Goal: Information Seeking & Learning: Check status

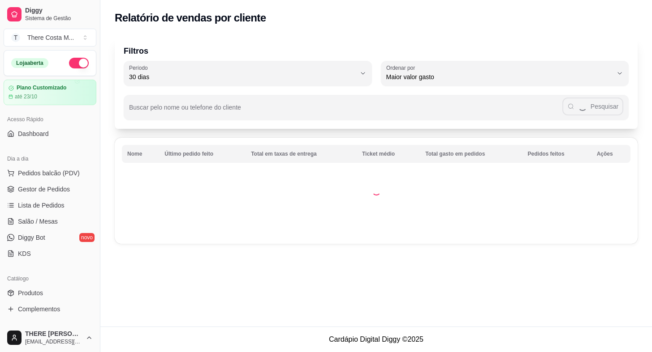
select select "30"
select select "HIGHEST_TOTAL_SPENT_WITH_ORDERS"
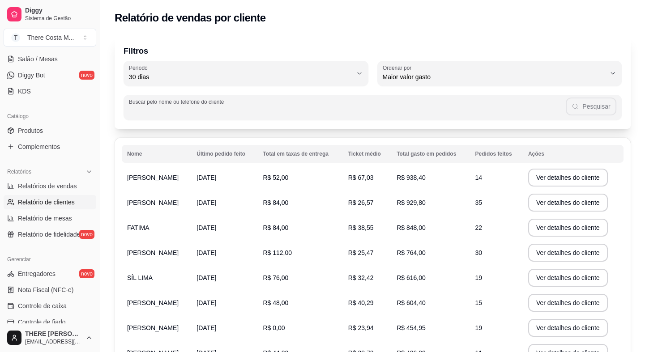
click at [169, 107] on input "Buscar pelo nome ou telefone do cliente" at bounding box center [347, 111] width 437 height 9
type input "[PERSON_NAME]"
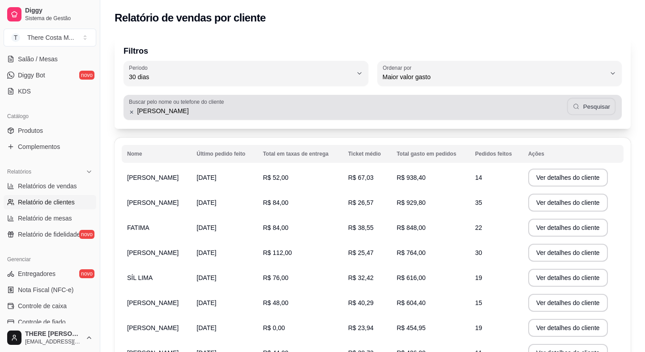
click at [605, 103] on button "Pesquisar" at bounding box center [591, 106] width 49 height 17
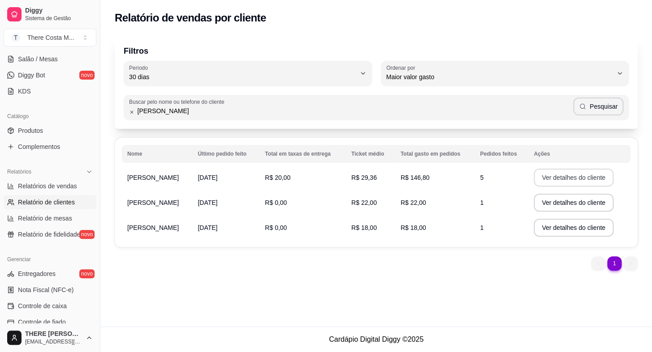
click at [555, 176] on button "Ver detalhes do cliente" at bounding box center [573, 178] width 80 height 18
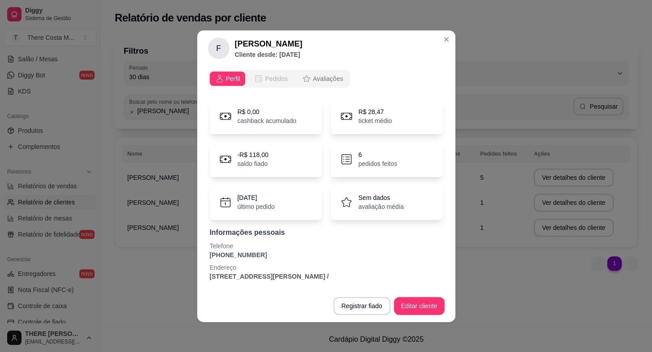
click at [274, 78] on span "Pedidos" at bounding box center [276, 78] width 23 height 9
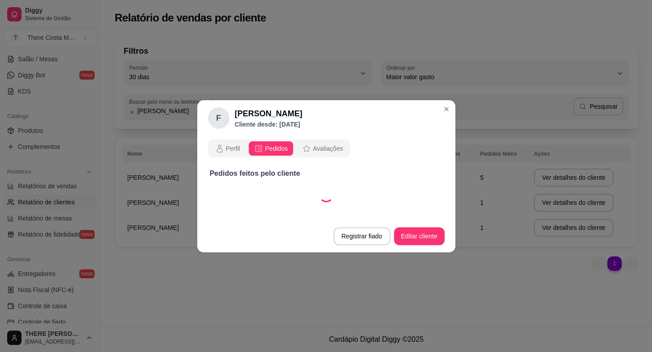
select select "30"
select select "ALL"
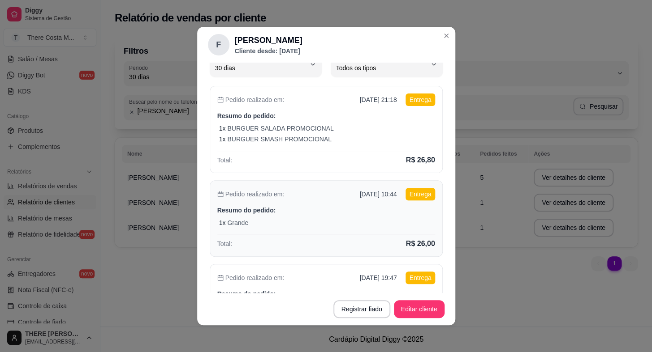
scroll to position [0, 0]
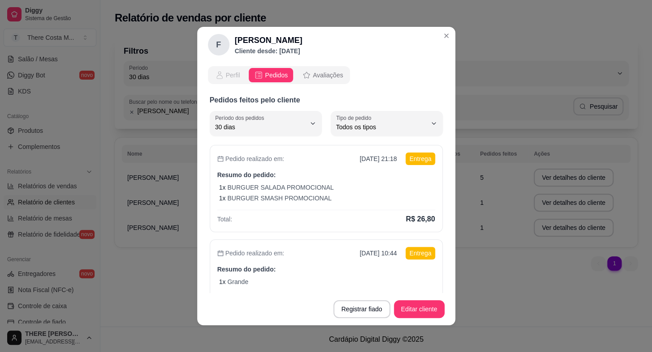
click at [219, 74] on icon "opções" at bounding box center [219, 75] width 9 height 9
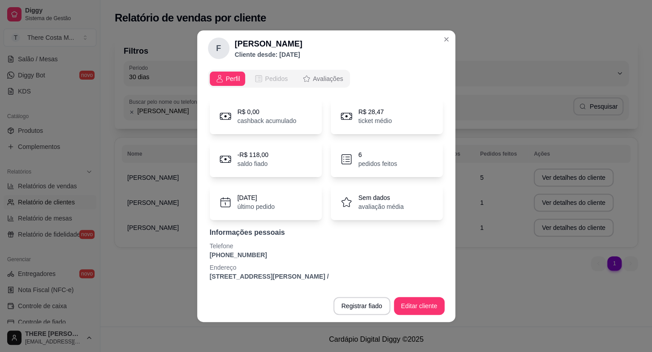
click at [263, 80] on div "Pedidos" at bounding box center [271, 78] width 34 height 9
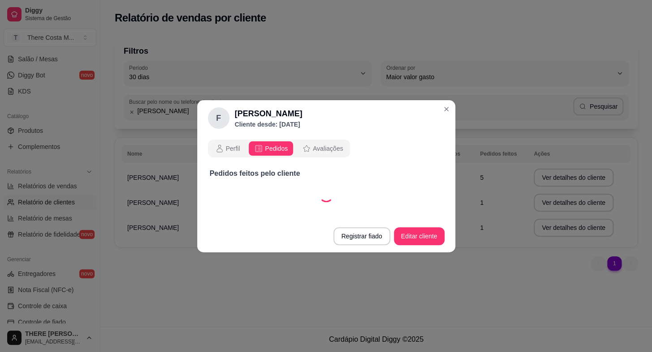
select select "30"
select select "ALL"
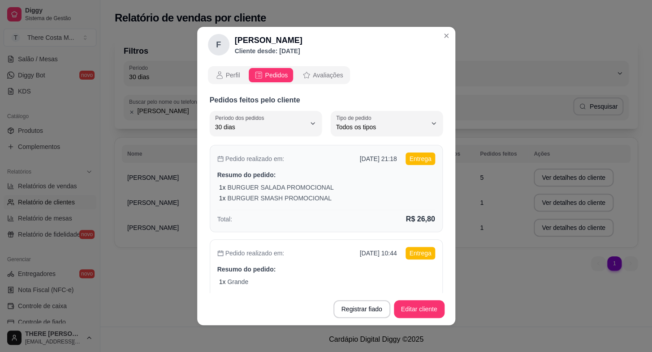
scroll to position [81, 0]
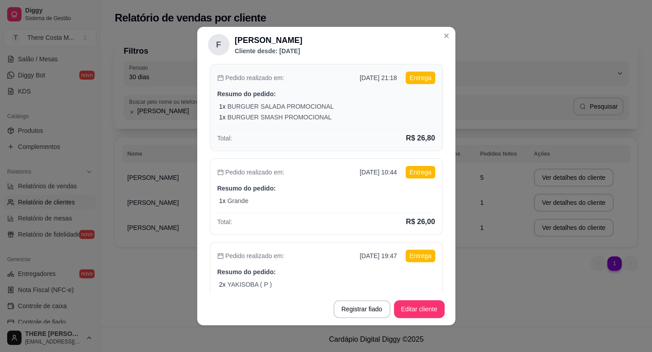
click at [305, 125] on div "Pedido realizado em: [DATE] 21:18 Entrega Resumo do pedido: 1 x BURGUER SALADA …" at bounding box center [326, 107] width 233 height 87
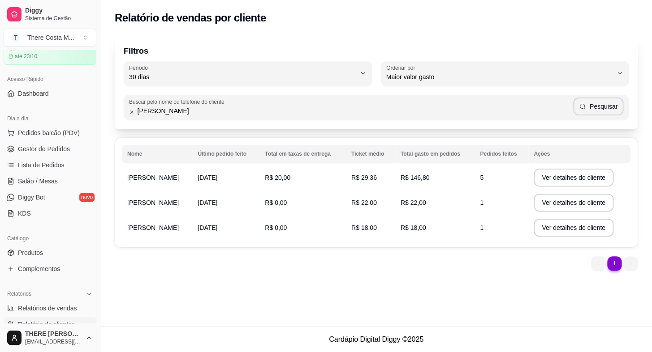
scroll to position [0, 0]
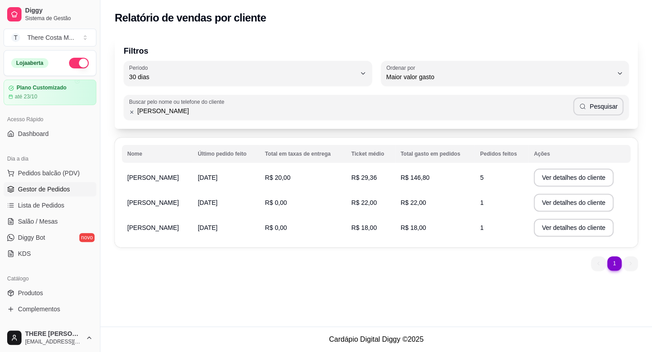
click at [35, 192] on span "Gestor de Pedidos" at bounding box center [44, 189] width 52 height 9
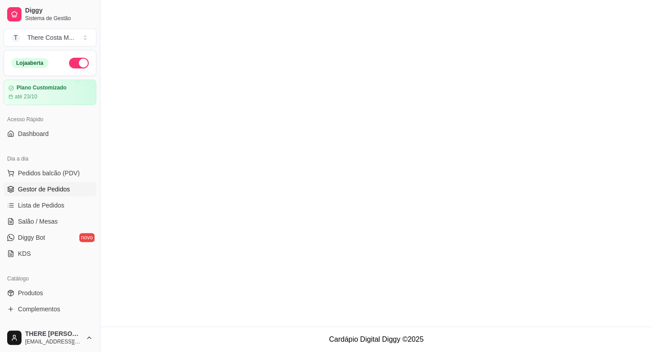
click at [377, 217] on main at bounding box center [375, 163] width 551 height 327
